Goal: Find specific page/section: Find specific page/section

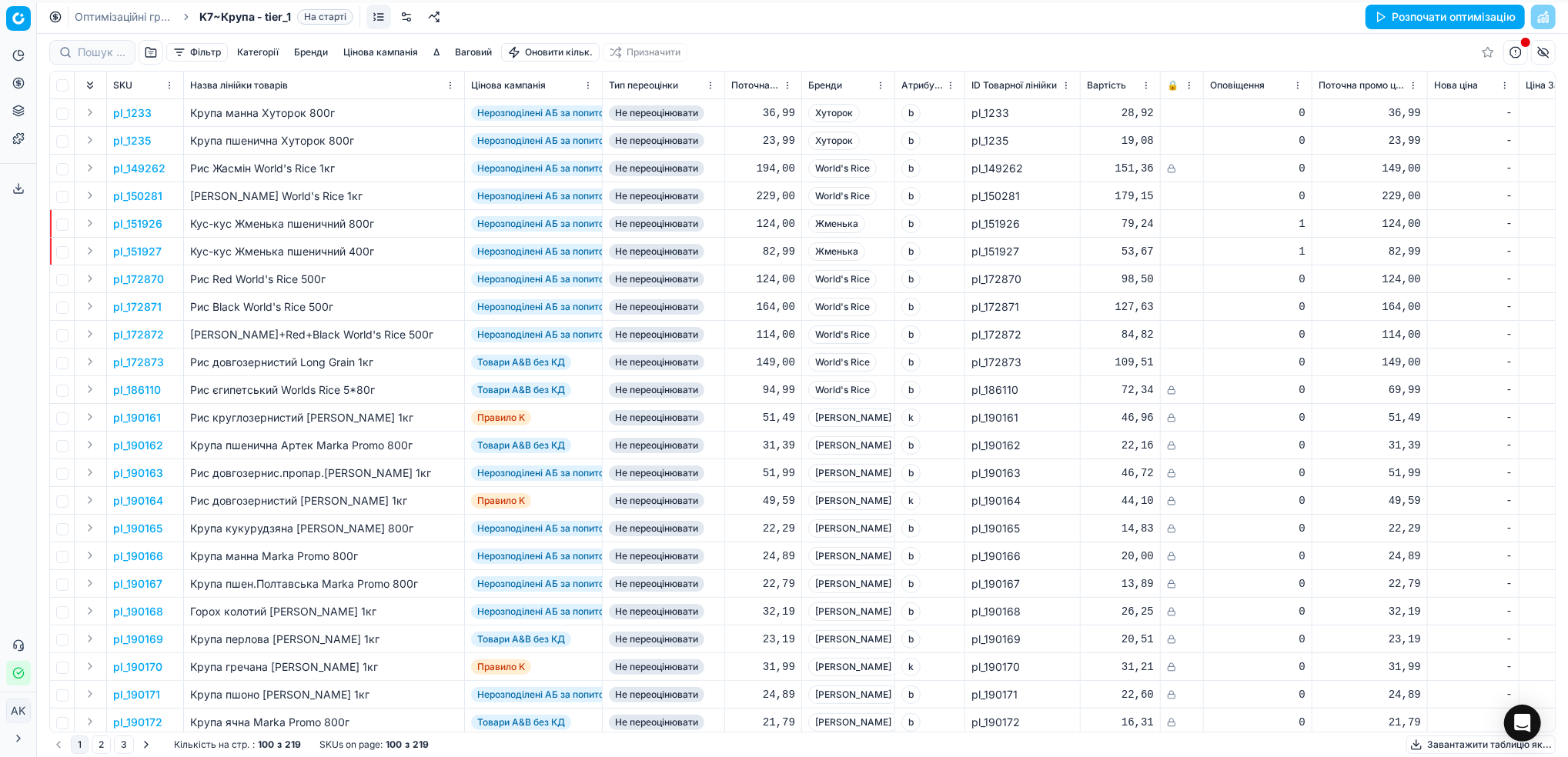
click at [94, 20] on link "Оптимізаційні групи" at bounding box center [123, 17] width 99 height 15
